Goal: Check status: Check status

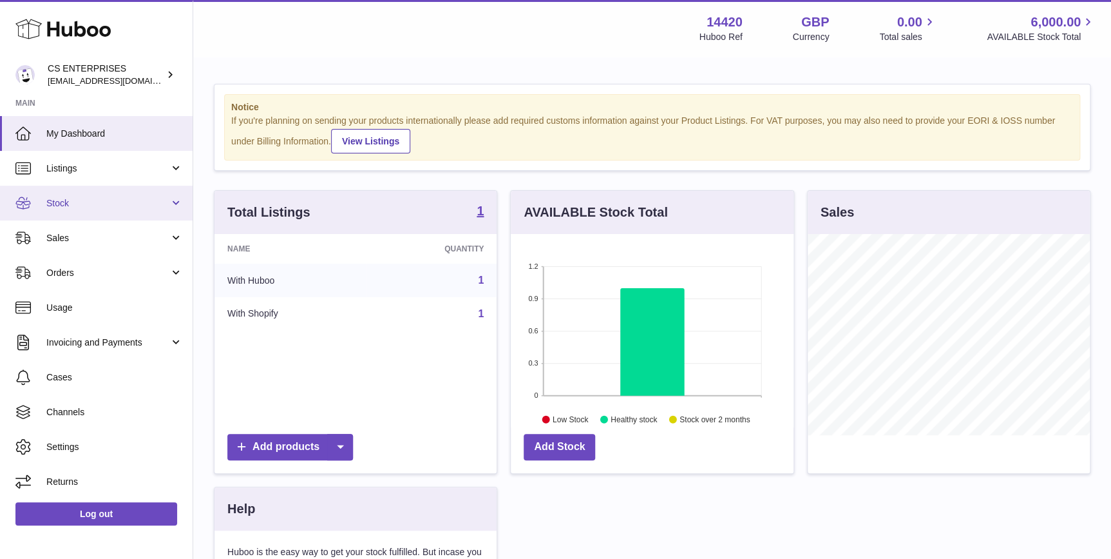
scroll to position [200, 282]
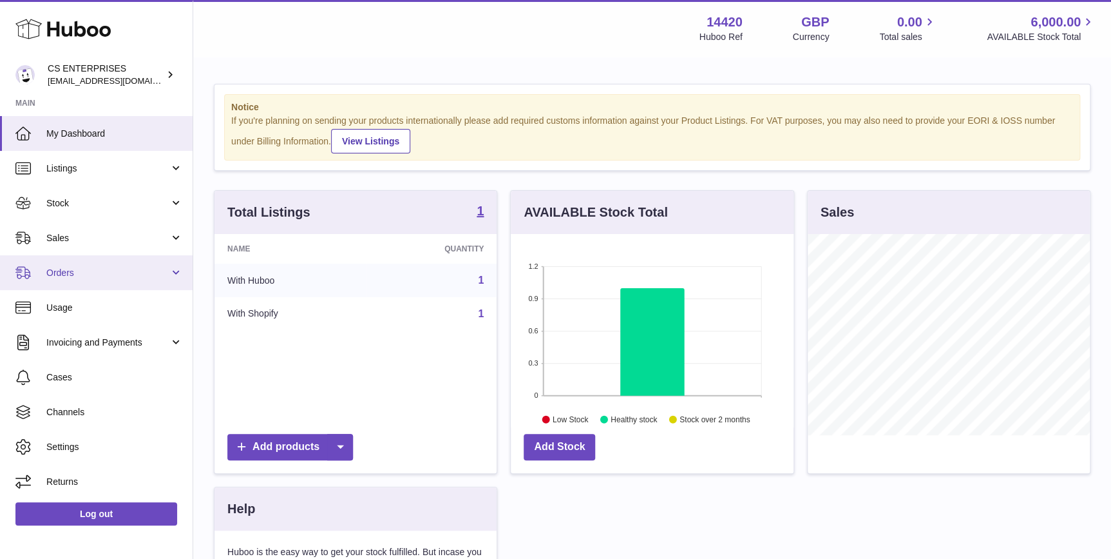
click at [103, 271] on span "Orders" at bounding box center [107, 273] width 123 height 12
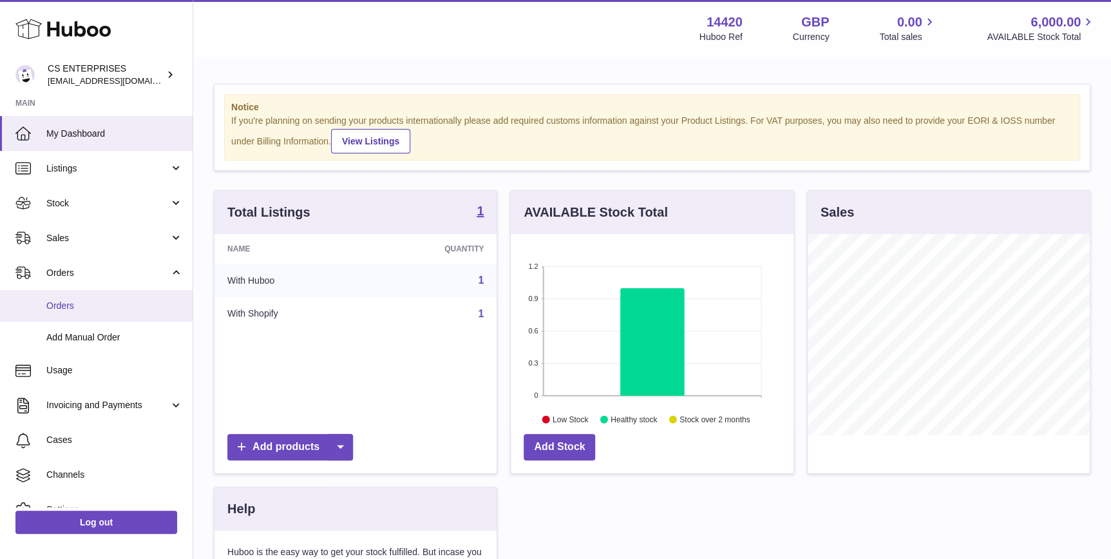
click at [106, 307] on span "Orders" at bounding box center [114, 306] width 137 height 12
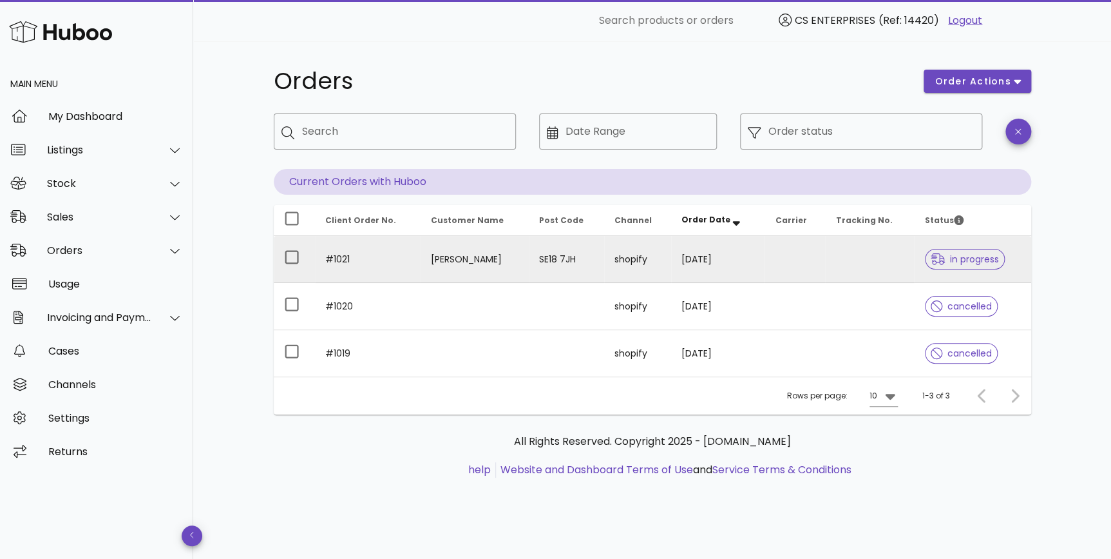
click at [604, 271] on td "SE18 7JH" at bounding box center [566, 259] width 75 height 47
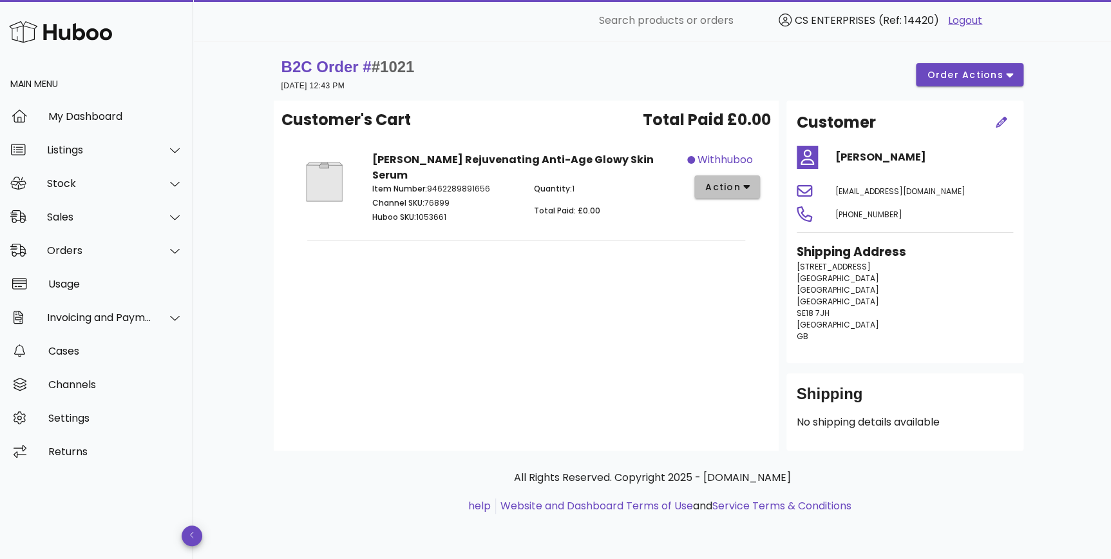
click at [729, 185] on span "action" at bounding box center [723, 187] width 36 height 14
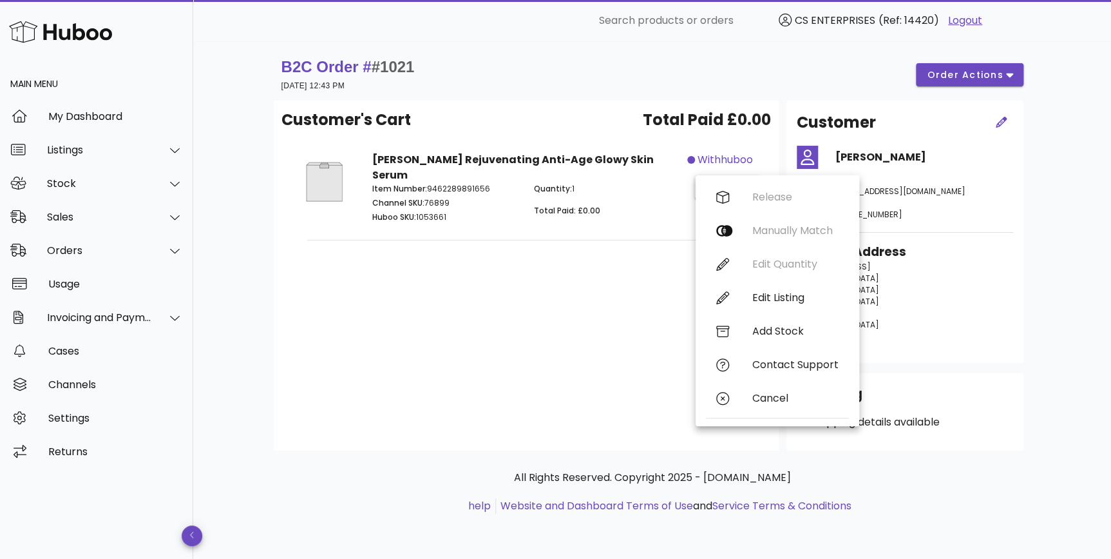
click at [579, 336] on div "Customer's Cart Total Paid £0.00 [PERSON_NAME] Rejuvenating Anti-Age Glowy Skin…" at bounding box center [526, 276] width 505 height 350
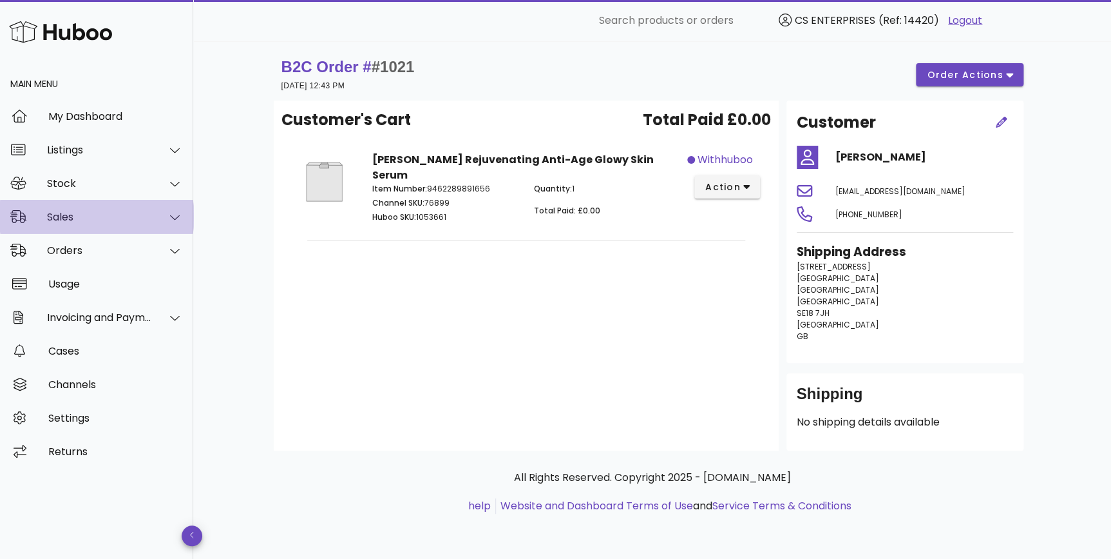
click at [93, 224] on div "Sales" at bounding box center [96, 217] width 193 height 34
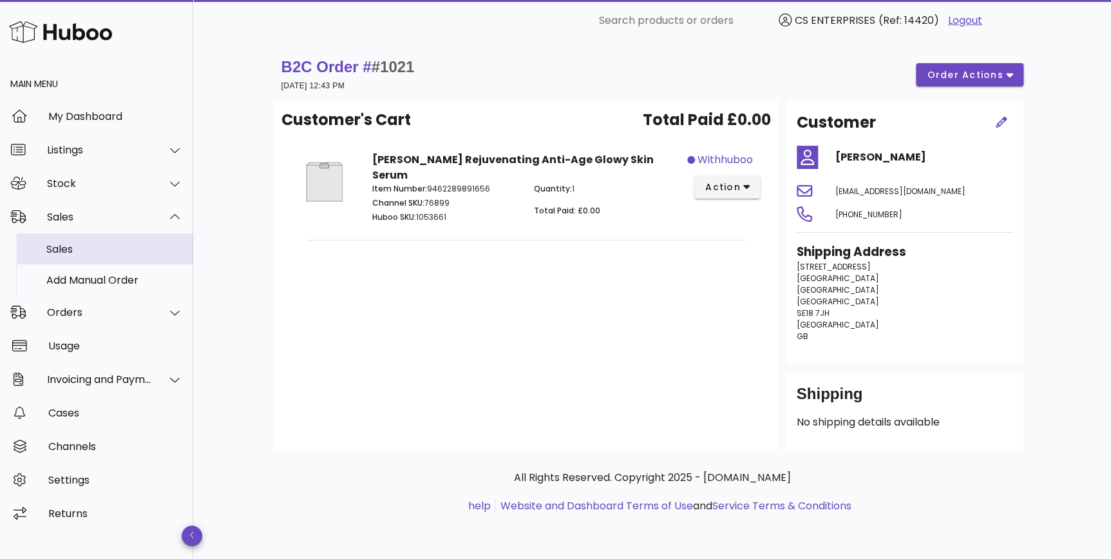
click at [101, 253] on div "Sales" at bounding box center [114, 249] width 137 height 12
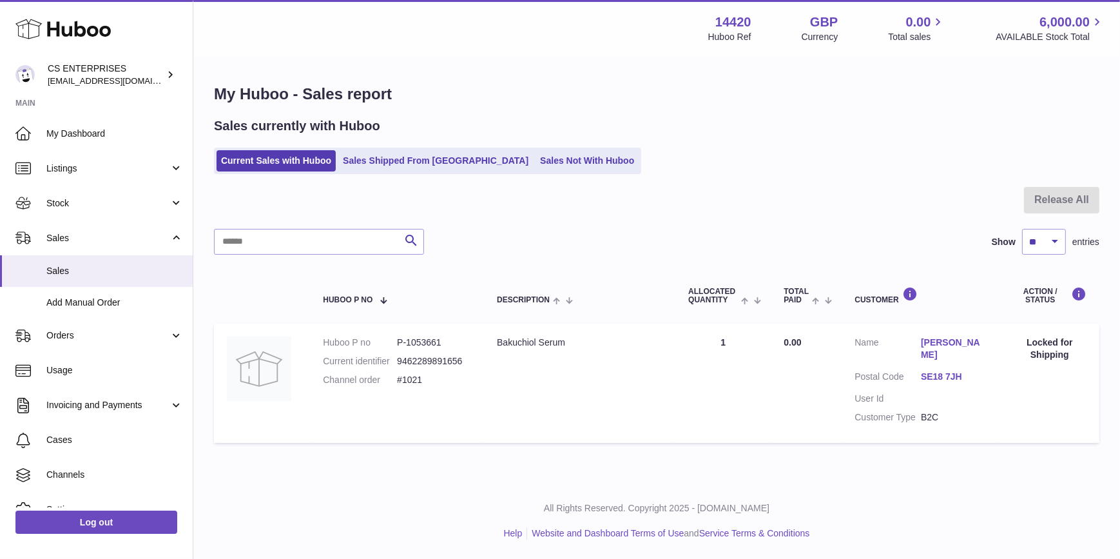
click at [1056, 347] on div "Locked for Shipping" at bounding box center [1049, 348] width 73 height 24
drag, startPoint x: 876, startPoint y: 104, endPoint x: 655, endPoint y: 10, distance: 240.2
click at [876, 104] on div "My Huboo - Sales report Sales currently with Huboo Current Sales with Huboo Sal…" at bounding box center [656, 266] width 926 height 417
